Goal: Task Accomplishment & Management: Use online tool/utility

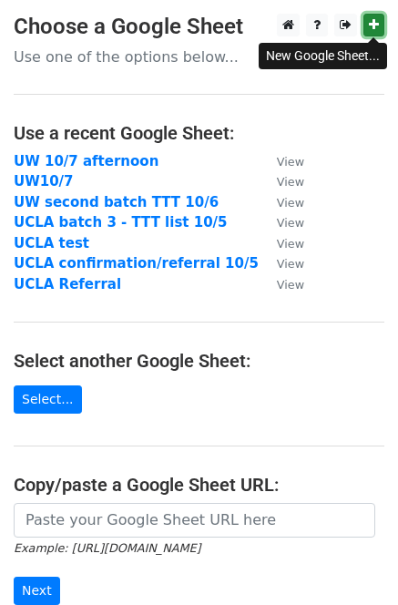
click at [375, 21] on icon at bounding box center [374, 24] width 10 height 13
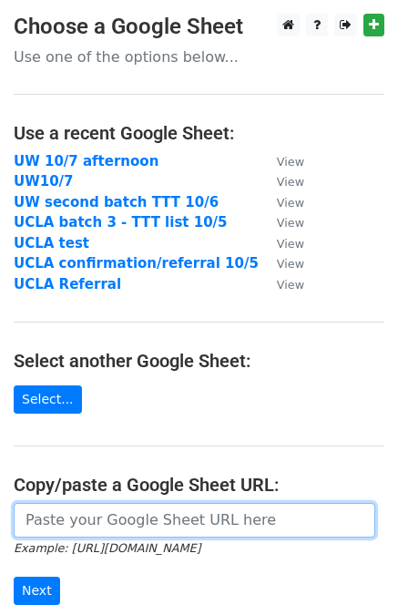
click at [78, 517] on input "url" at bounding box center [195, 520] width 362 height 35
paste input "[URL][DOMAIN_NAME]"
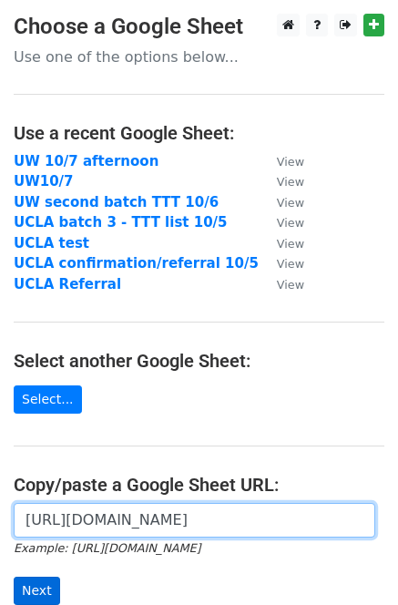
type input "[URL][DOMAIN_NAME]"
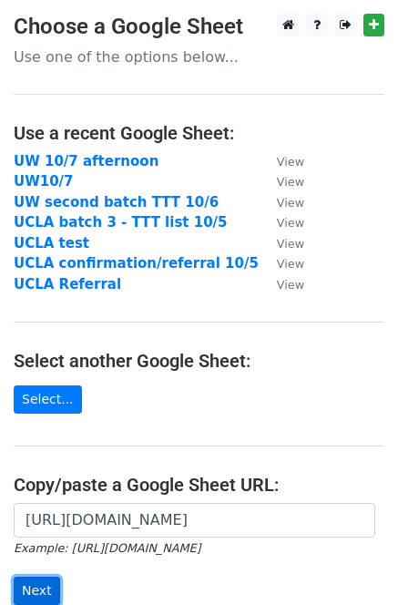
click at [42, 578] on input "Next" at bounding box center [37, 591] width 46 height 28
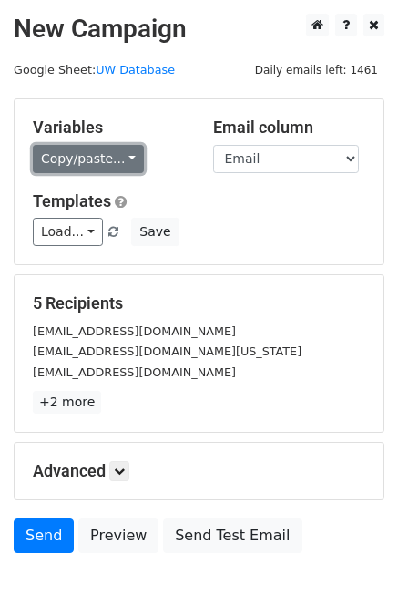
click at [87, 158] on link "Copy/paste..." at bounding box center [88, 159] width 111 height 28
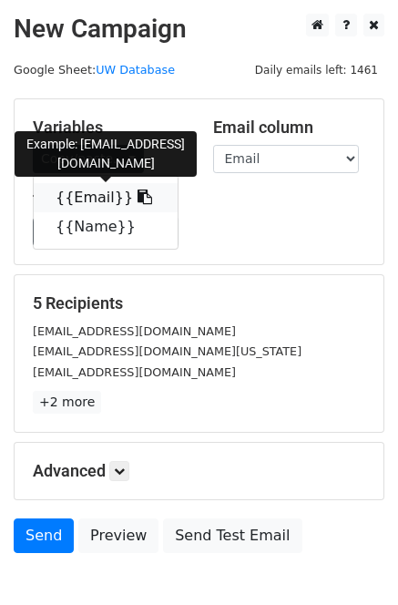
click at [87, 199] on link "{{Email}}" at bounding box center [106, 197] width 144 height 29
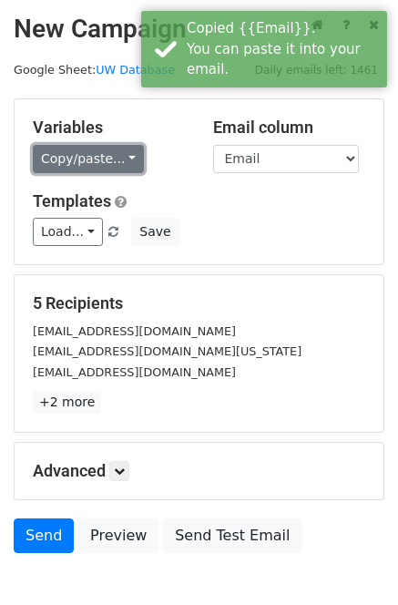
click at [63, 168] on link "Copy/paste..." at bounding box center [88, 159] width 111 height 28
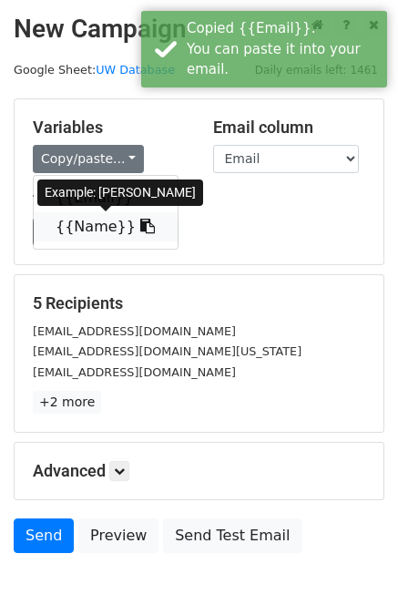
click at [96, 234] on link "{{Name}}" at bounding box center [106, 226] width 144 height 29
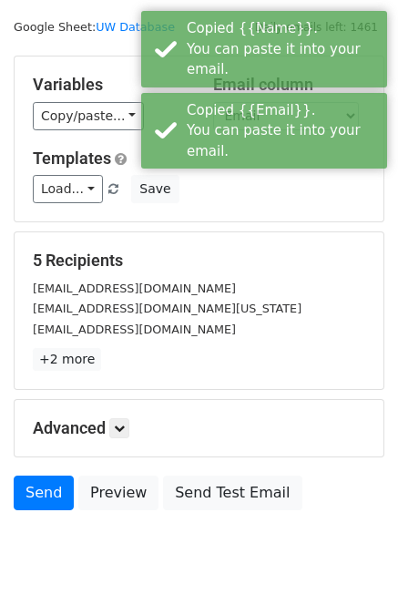
scroll to position [103, 0]
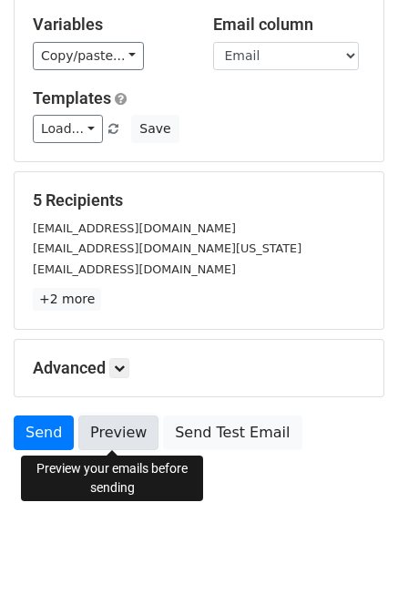
click at [112, 430] on link "Preview" at bounding box center [118, 432] width 80 height 35
click at [130, 429] on link "Preview" at bounding box center [118, 432] width 80 height 35
click at [118, 437] on link "Preview" at bounding box center [118, 432] width 80 height 35
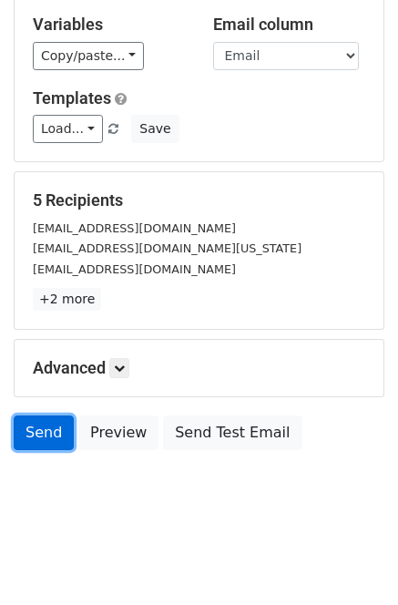
click at [32, 444] on link "Send" at bounding box center [44, 432] width 60 height 35
